Goal: Find specific page/section: Find specific page/section

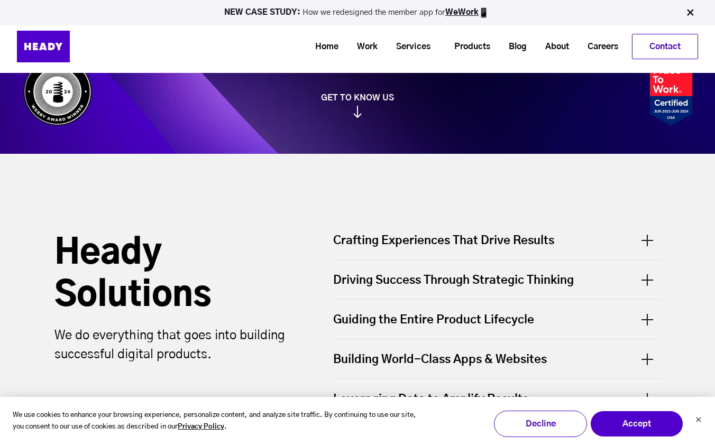
scroll to position [123, 0]
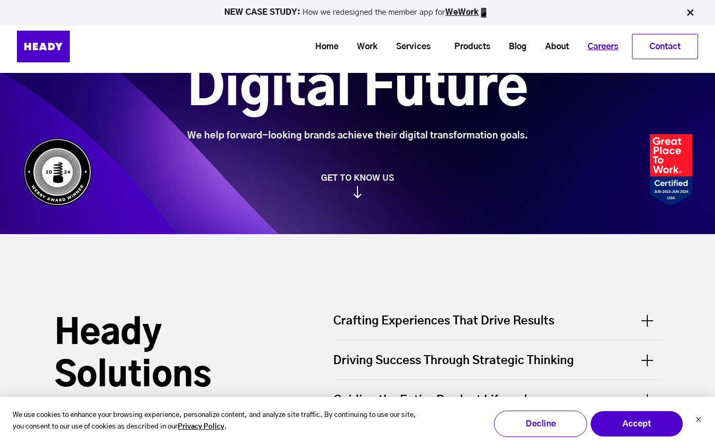
click at [572, 48] on link "Careers" at bounding box center [598, 47] width 49 height 20
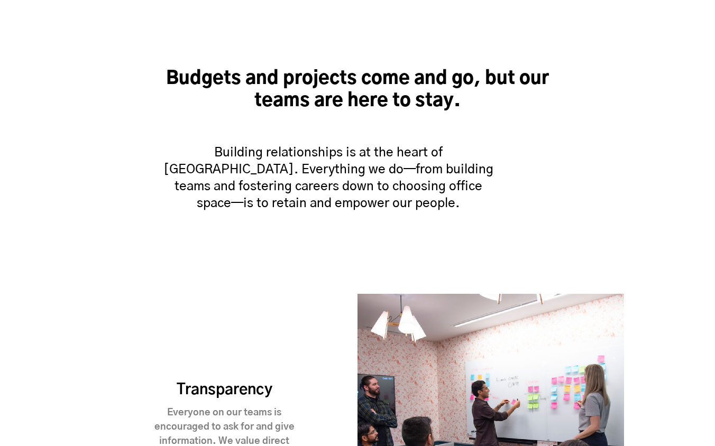
scroll to position [525, 0]
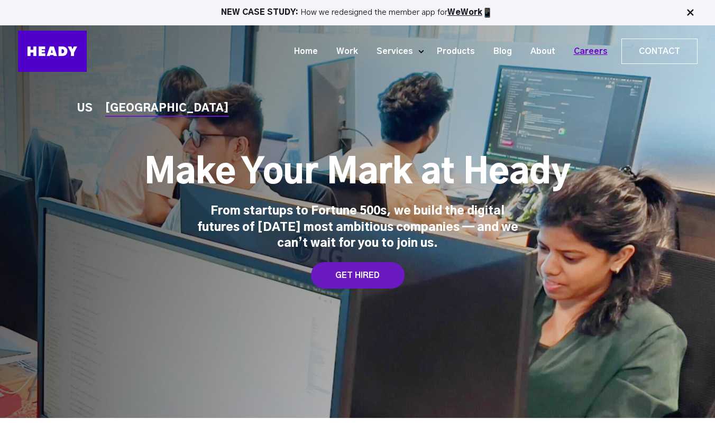
click at [589, 44] on link "Careers" at bounding box center [587, 52] width 52 height 20
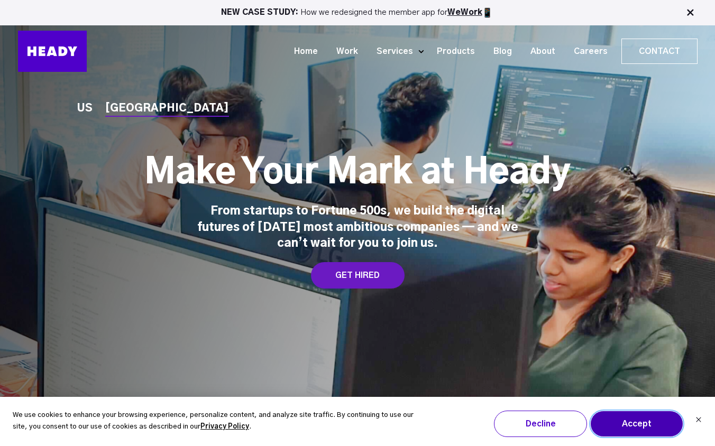
click at [648, 426] on button "Accept" at bounding box center [636, 424] width 93 height 26
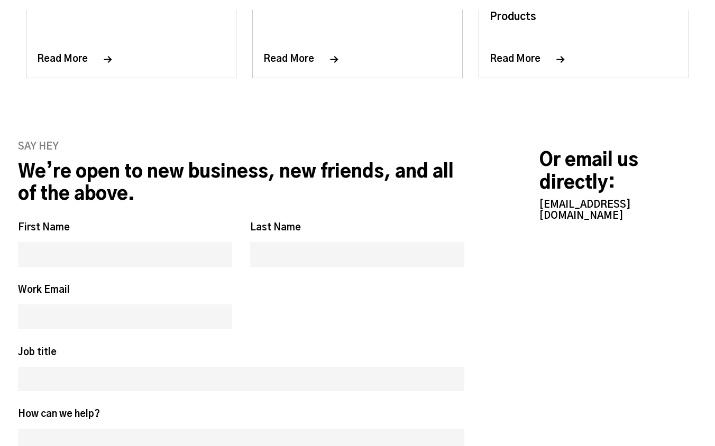
scroll to position [5160, 0]
